Goal: Information Seeking & Learning: Learn about a topic

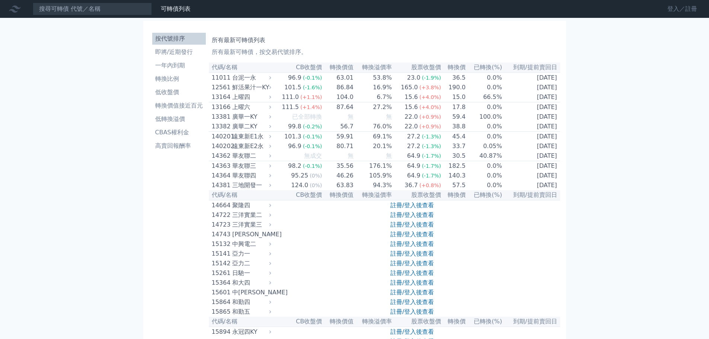
click at [663, 9] on link "登入／註冊" at bounding box center [682, 9] width 42 height 12
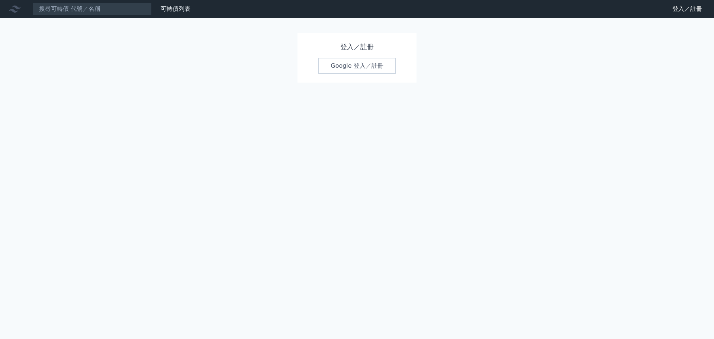
click at [366, 74] on link "Google 登入／註冊" at bounding box center [356, 66] width 77 height 16
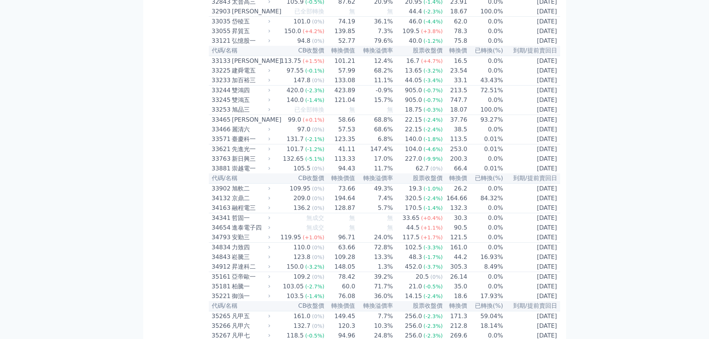
scroll to position [1589, 0]
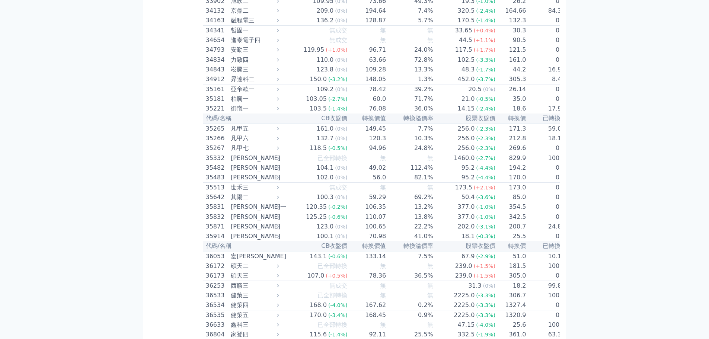
scroll to position [1750, 0]
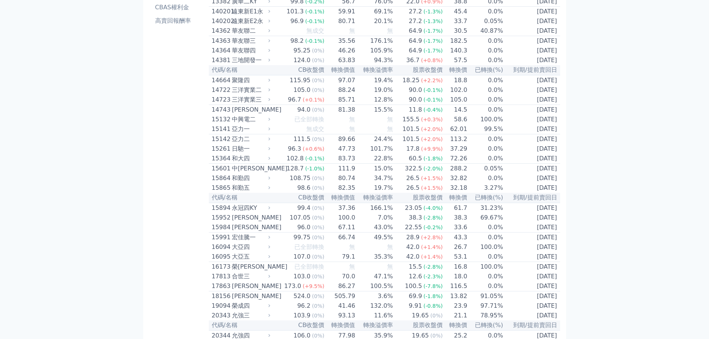
scroll to position [0, 0]
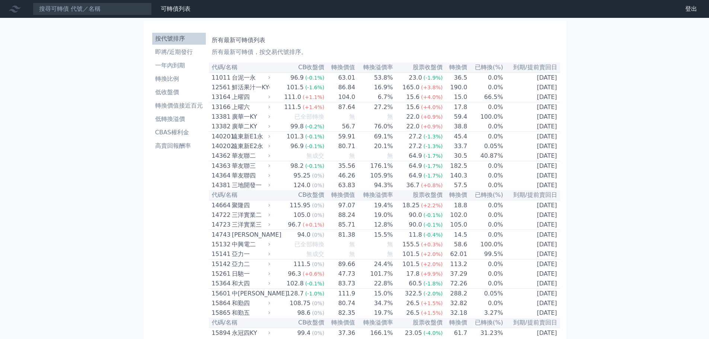
click at [503, 73] on th "已轉換(%)" at bounding box center [485, 68] width 36 height 10
click at [152, 83] on li "轉換比例" at bounding box center [179, 78] width 54 height 9
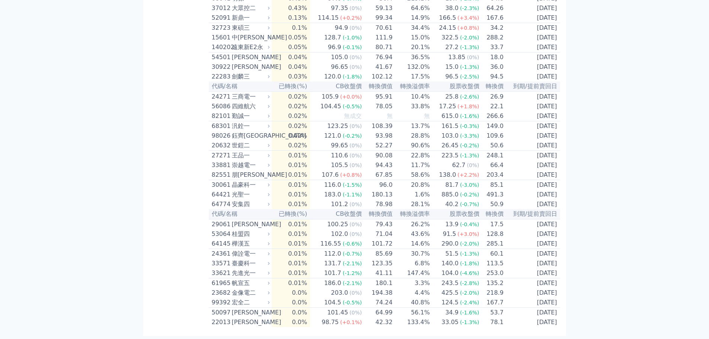
scroll to position [2308, 0]
click at [232, 259] on div "臺慶科一" at bounding box center [250, 263] width 36 height 9
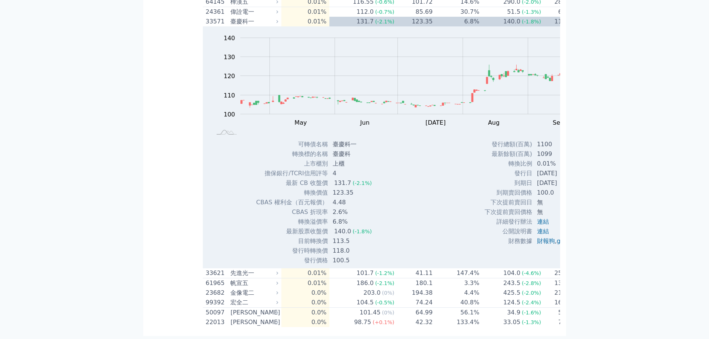
scroll to position [2528, 0]
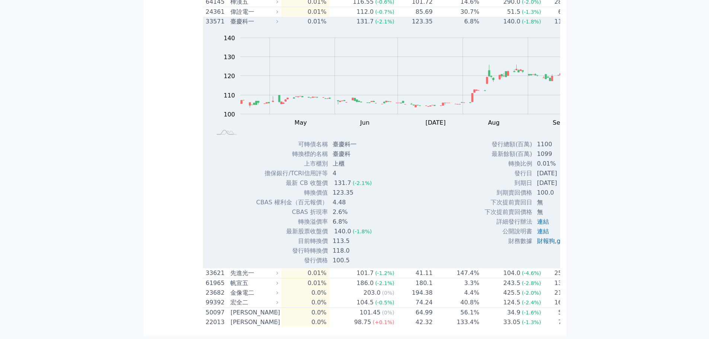
click at [206, 20] on div "33571" at bounding box center [217, 21] width 23 height 9
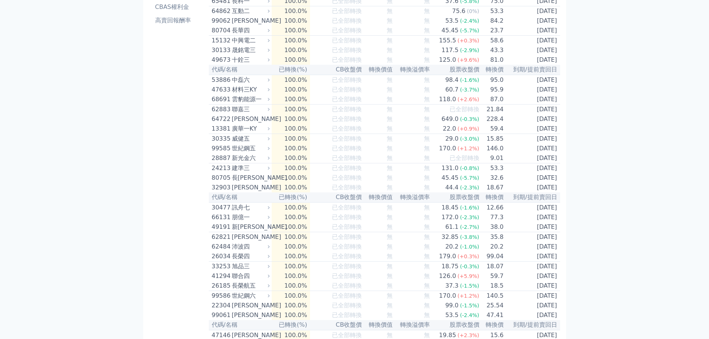
scroll to position [0, 0]
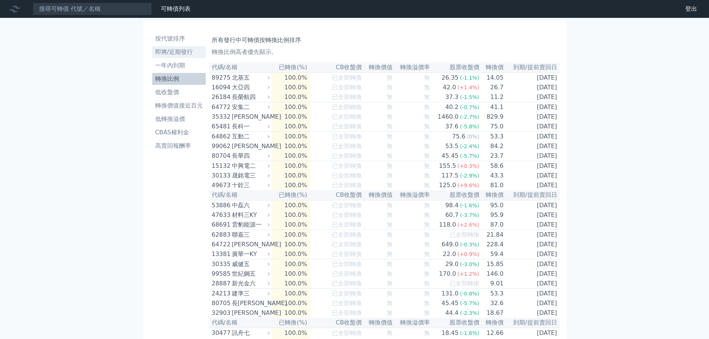
click at [152, 57] on li "即將/近期發行" at bounding box center [179, 52] width 54 height 9
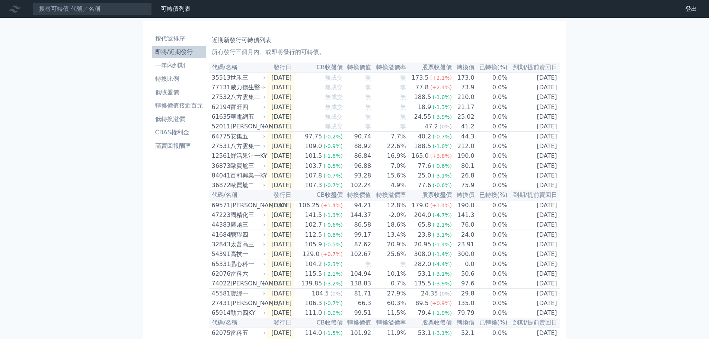
drag, startPoint x: 74, startPoint y: 0, endPoint x: 320, endPoint y: 47, distance: 250.0
click at [320, 45] on h1 "近期新發行可轉債列表" at bounding box center [384, 40] width 345 height 9
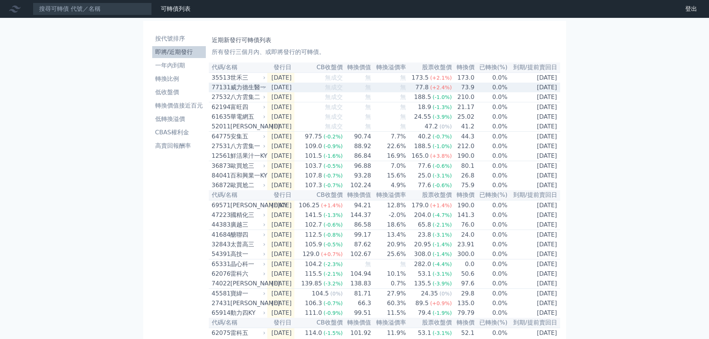
click at [230, 92] on div "威力德生醫一" at bounding box center [247, 87] width 34 height 9
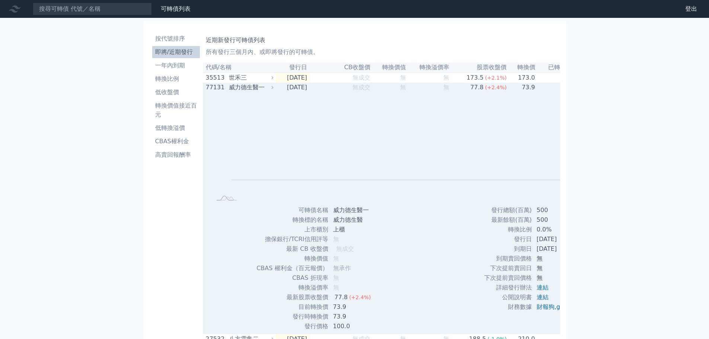
click at [206, 92] on div "77131" at bounding box center [216, 87] width 21 height 9
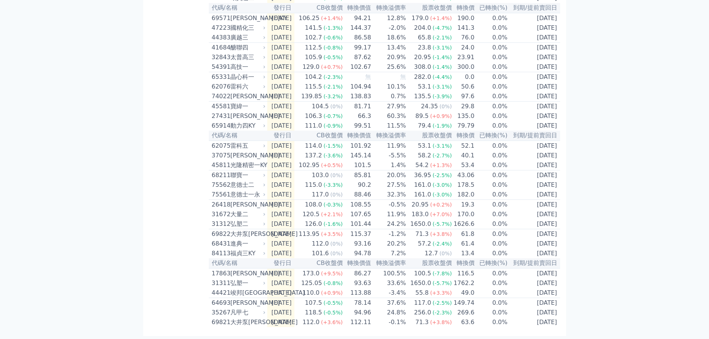
scroll to position [266, 0]
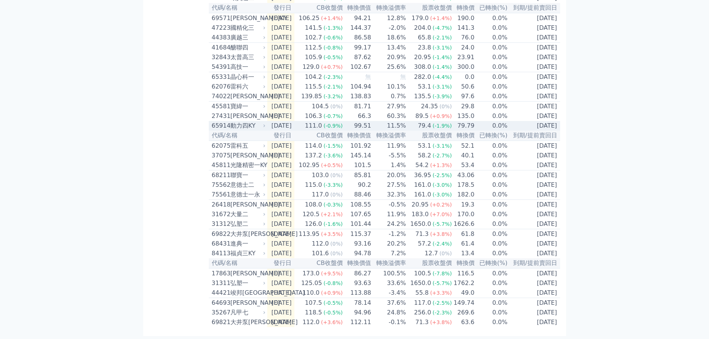
click at [230, 130] on div "動力四KY" at bounding box center [247, 125] width 34 height 9
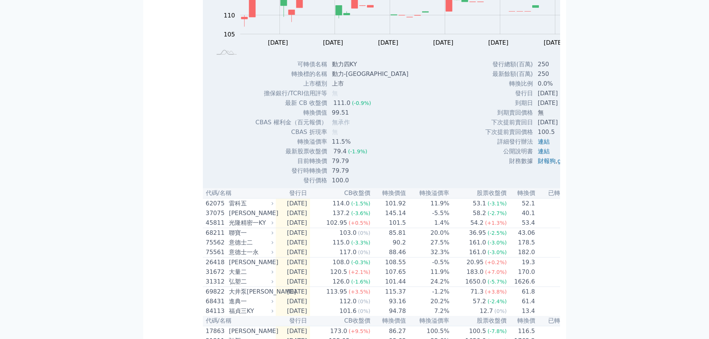
scroll to position [369, 0]
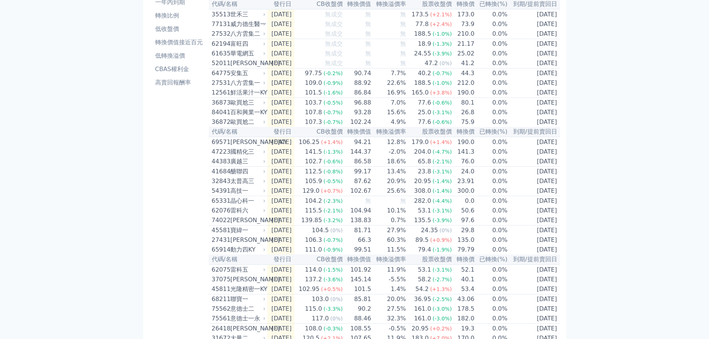
scroll to position [0, 0]
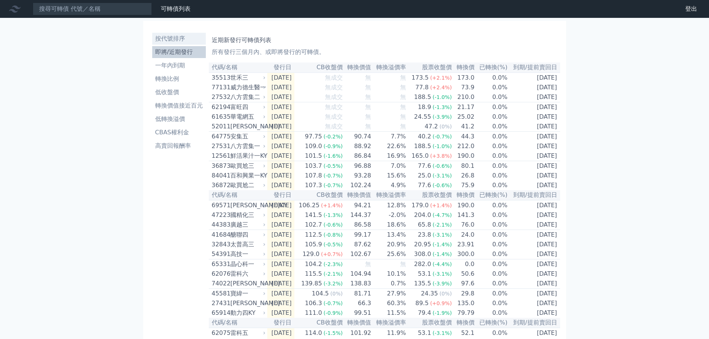
click at [152, 43] on li "按代號排序" at bounding box center [179, 38] width 54 height 9
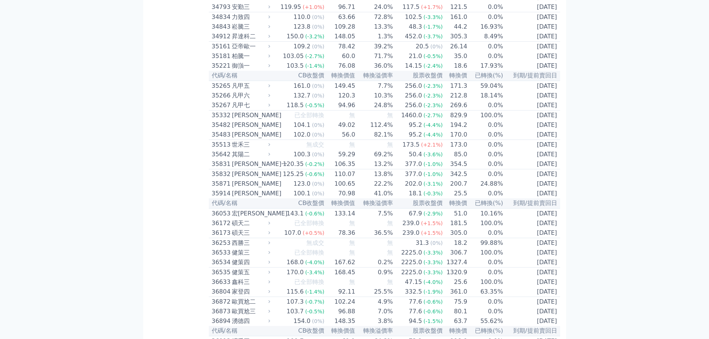
scroll to position [1538, 0]
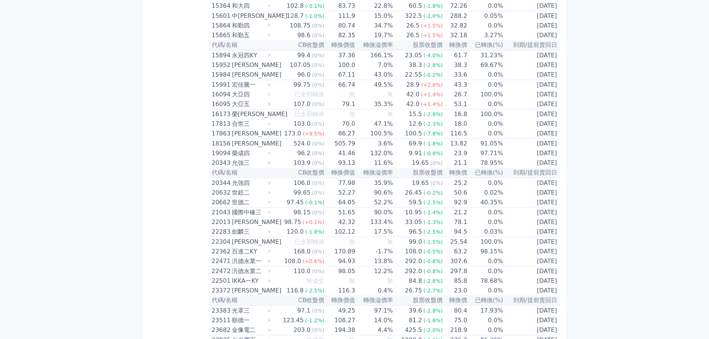
scroll to position [0, 0]
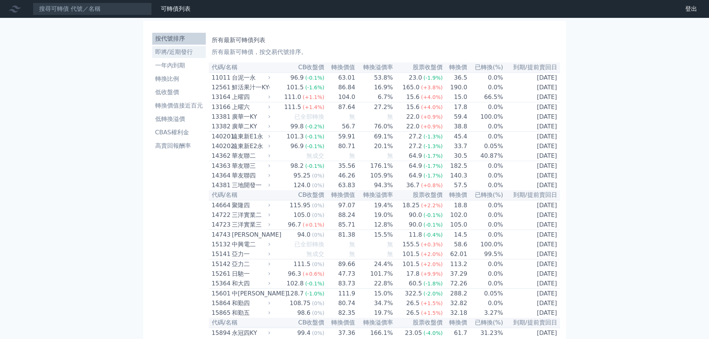
click at [152, 57] on li "即將/近期發行" at bounding box center [179, 52] width 54 height 9
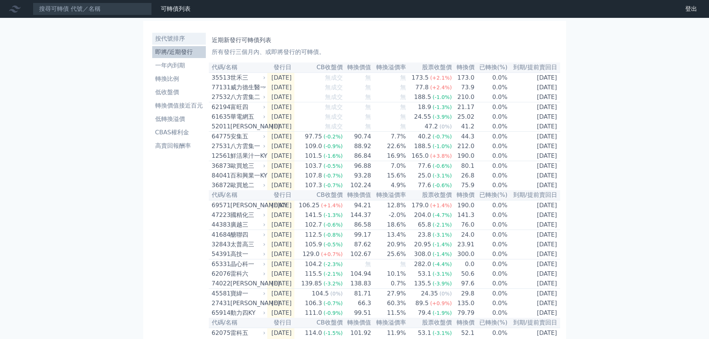
click at [152, 43] on li "按代號排序" at bounding box center [179, 38] width 54 height 9
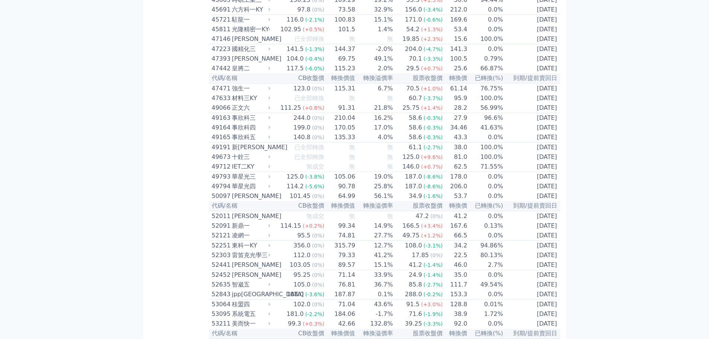
scroll to position [2158, 0]
drag, startPoint x: 356, startPoint y: 240, endPoint x: 300, endPoint y: 260, distance: 58.7
click at [304, 269] on table "代碼/名稱 CB收盤價 轉換價值 轉換溢價率 股票收盤價 轉換價 已轉換(%) 到期/提前賣回日 11011 台泥一永 96.9 (-0.1%) 63.01 …" at bounding box center [384, 45] width 351 height 4280
